Goal: Task Accomplishment & Management: Use online tool/utility

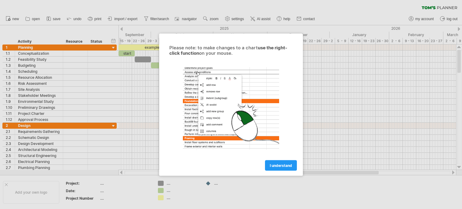
click at [295, 166] on link "I understand" at bounding box center [281, 165] width 32 height 11
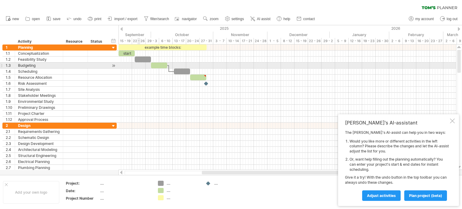
click at [140, 67] on div at bounding box center [288, 66] width 338 height 6
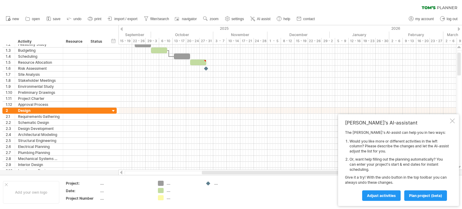
click at [459, 27] on div at bounding box center [459, 29] width 2 height 4
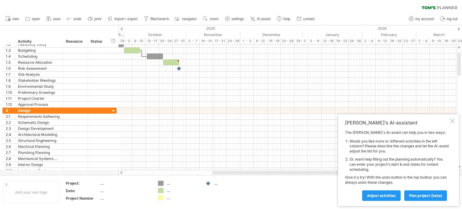
click at [459, 28] on div at bounding box center [459, 29] width 2 height 4
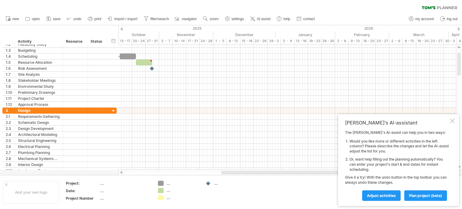
click at [459, 28] on div at bounding box center [459, 29] width 2 height 4
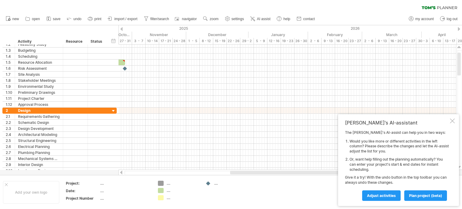
click at [459, 28] on div at bounding box center [459, 29] width 2 height 4
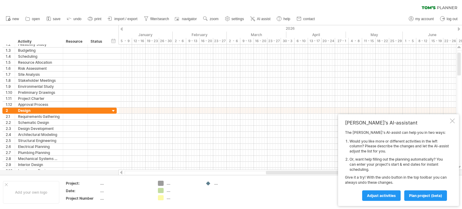
click at [459, 28] on div at bounding box center [459, 29] width 2 height 4
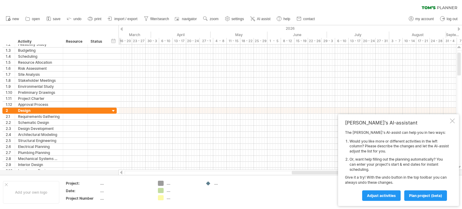
click at [459, 28] on div at bounding box center [459, 29] width 2 height 4
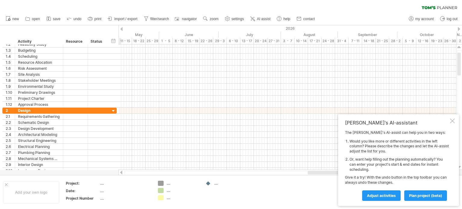
click at [459, 28] on div at bounding box center [459, 29] width 2 height 4
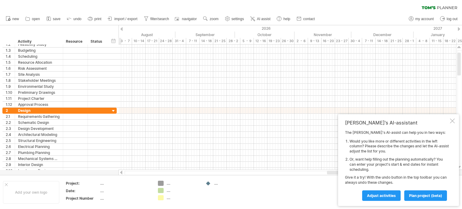
click at [459, 28] on div at bounding box center [459, 29] width 2 height 4
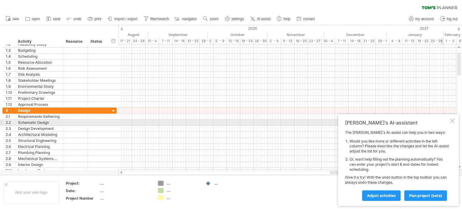
click at [451, 121] on div at bounding box center [452, 121] width 5 height 5
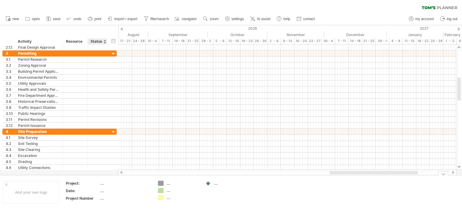
click at [98, 183] on div "Project:" at bounding box center [82, 183] width 33 height 5
type input "**********"
click at [235, 190] on td "...." at bounding box center [227, 192] width 48 height 23
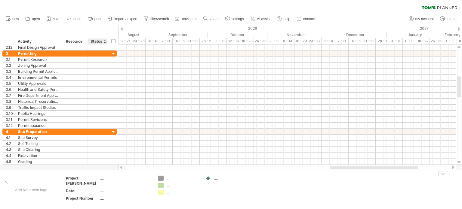
click at [97, 178] on div "Project:[PERSON_NAME]" at bounding box center [82, 181] width 33 height 10
click at [100, 178] on div "...." at bounding box center [125, 178] width 51 height 5
click at [79, 183] on div "Project:[PERSON_NAME]" at bounding box center [82, 181] width 33 height 10
click at [79, 183] on th "**********" at bounding box center [83, 182] width 34 height 12
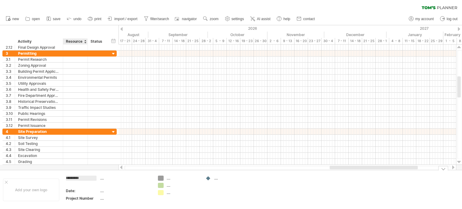
type input "********"
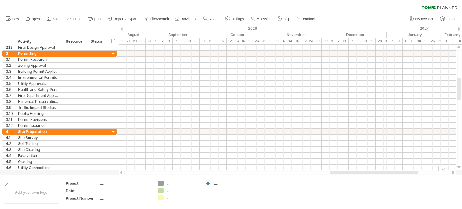
click at [107, 182] on div "...." at bounding box center [125, 183] width 51 height 5
type input "**********"
click at [233, 206] on div "Add your own logo Project: AUCA GISHUSHU Date: .... Project Number .... .... ..…" at bounding box center [231, 192] width 462 height 34
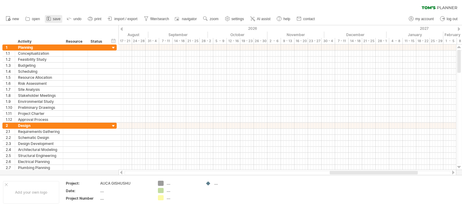
click at [56, 19] on span "save" at bounding box center [57, 19] width 8 height 4
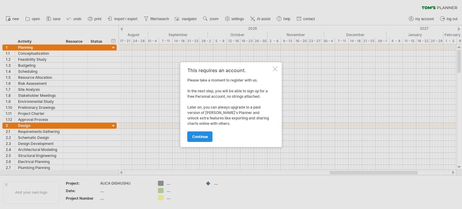
click at [200, 139] on span "continue" at bounding box center [200, 137] width 16 height 5
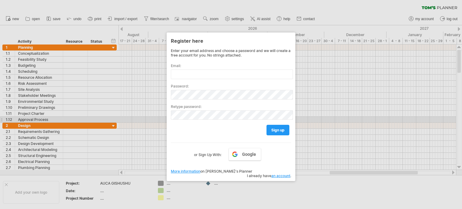
click at [370, 119] on div at bounding box center [231, 104] width 462 height 209
